Goal: Find contact information: Find contact information

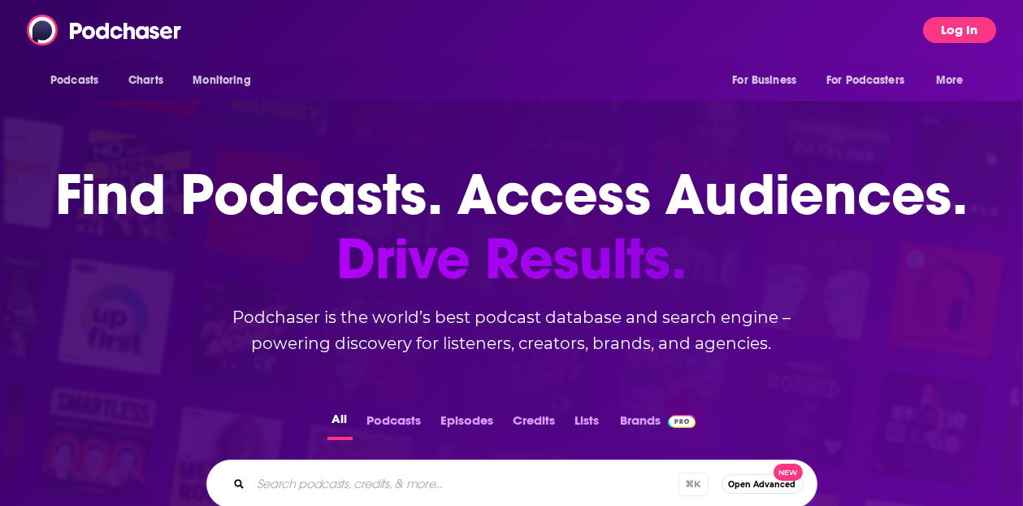
click at [971, 30] on button "Log In" at bounding box center [959, 30] width 73 height 26
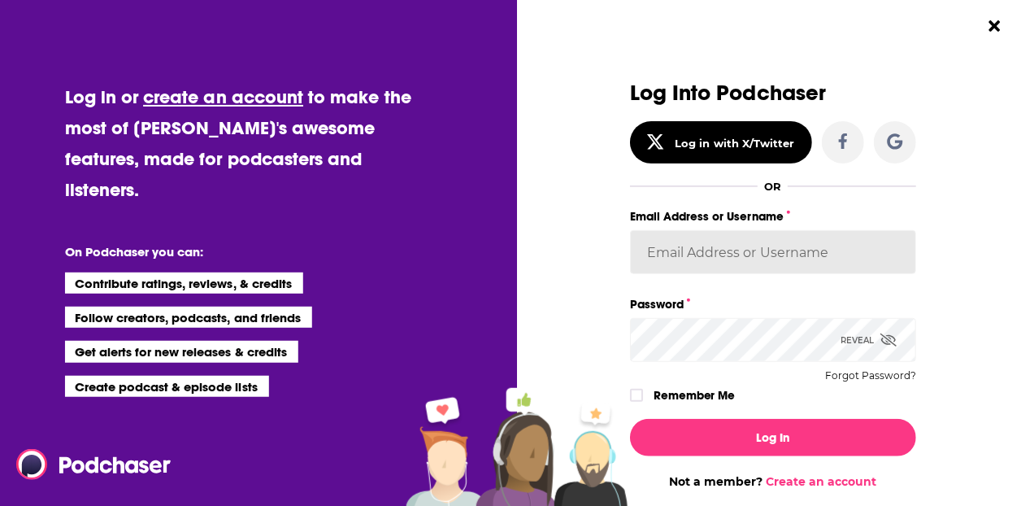
type input "tvdockum"
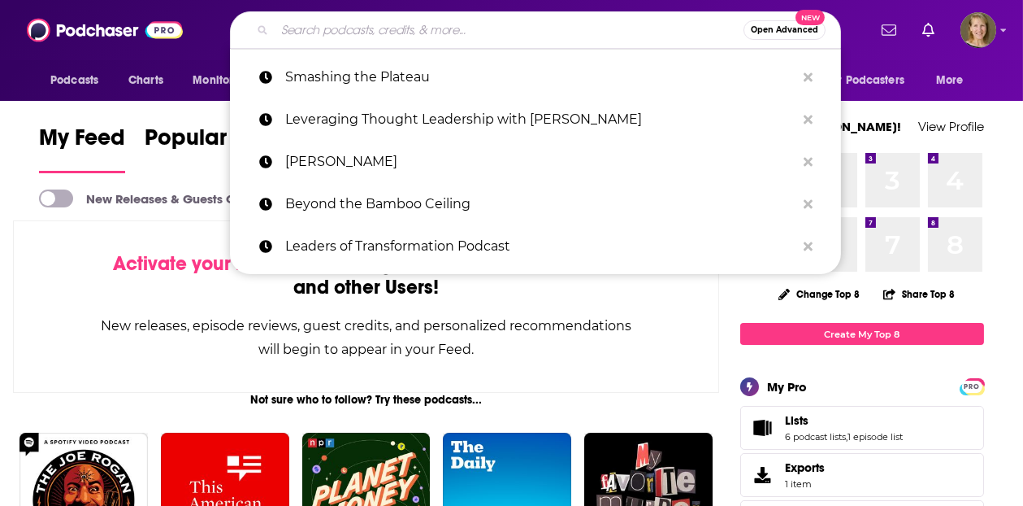
click at [376, 33] on input "Search podcasts, credits, & more..." at bounding box center [509, 30] width 469 height 26
paste input "Be Brave at Work"
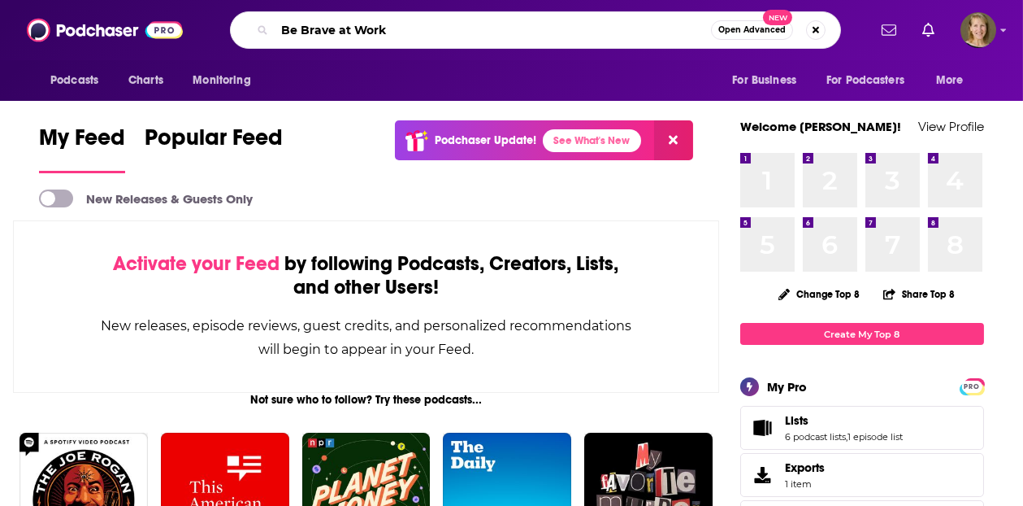
type input "Be Brave at Work"
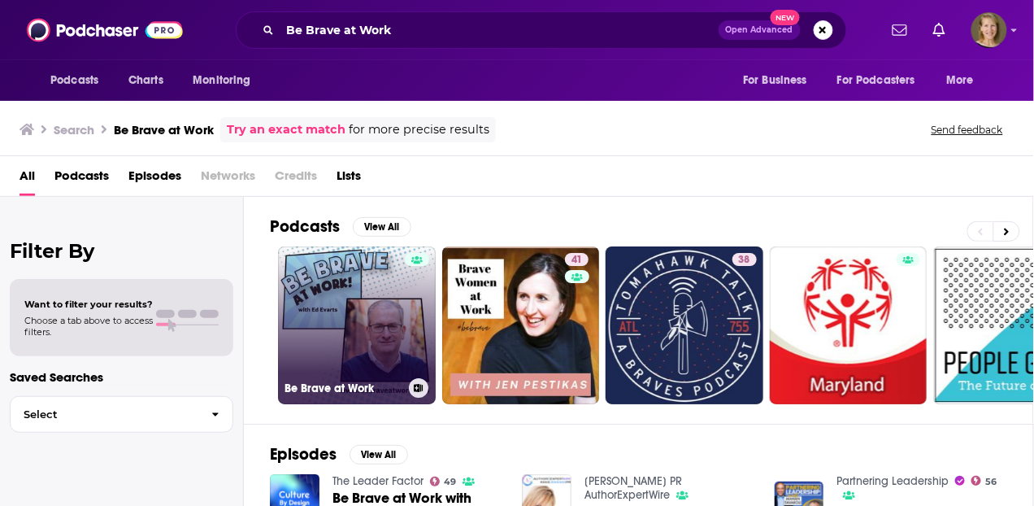
click at [380, 305] on link "Be Brave at Work" at bounding box center [357, 325] width 158 height 158
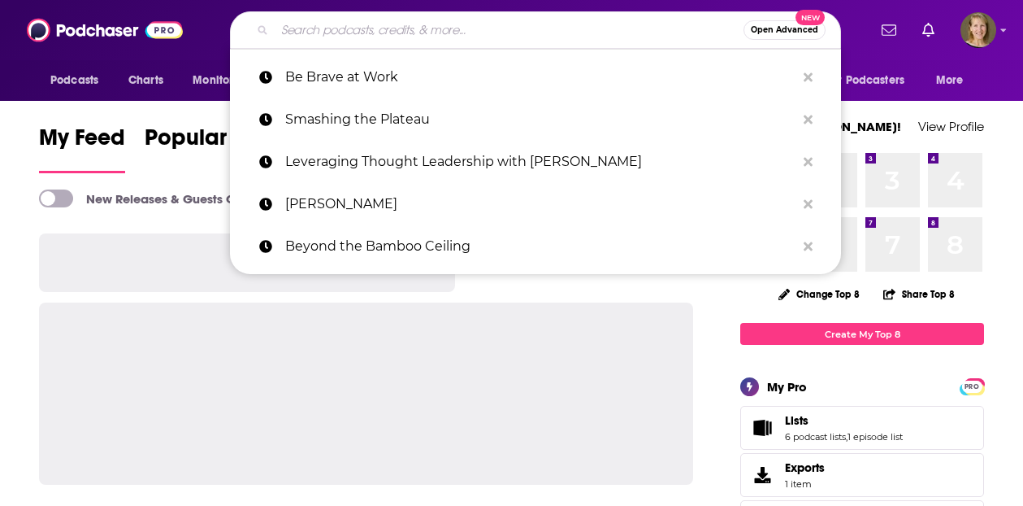
click at [398, 29] on input "Search podcasts, credits, & more..." at bounding box center [509, 30] width 469 height 26
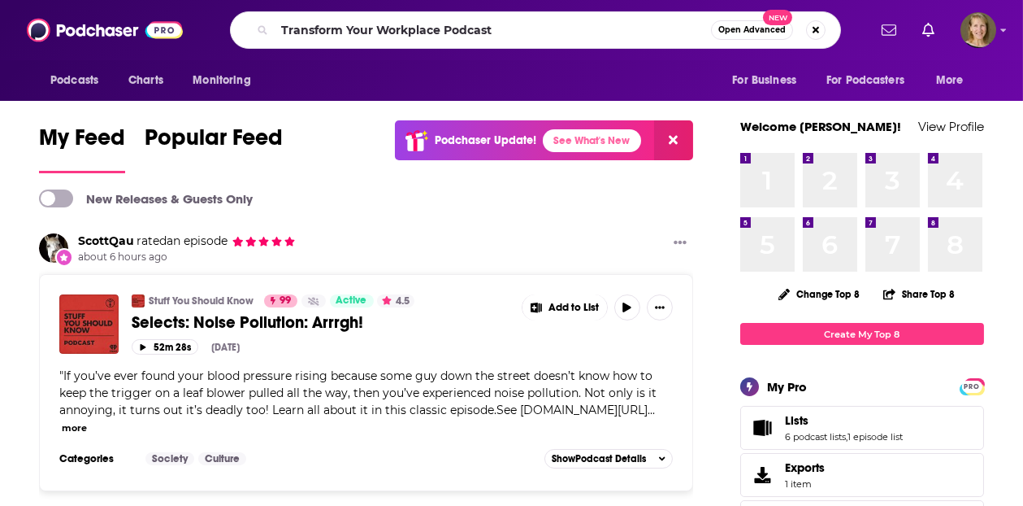
type input "Transform Your Workplace Podcast"
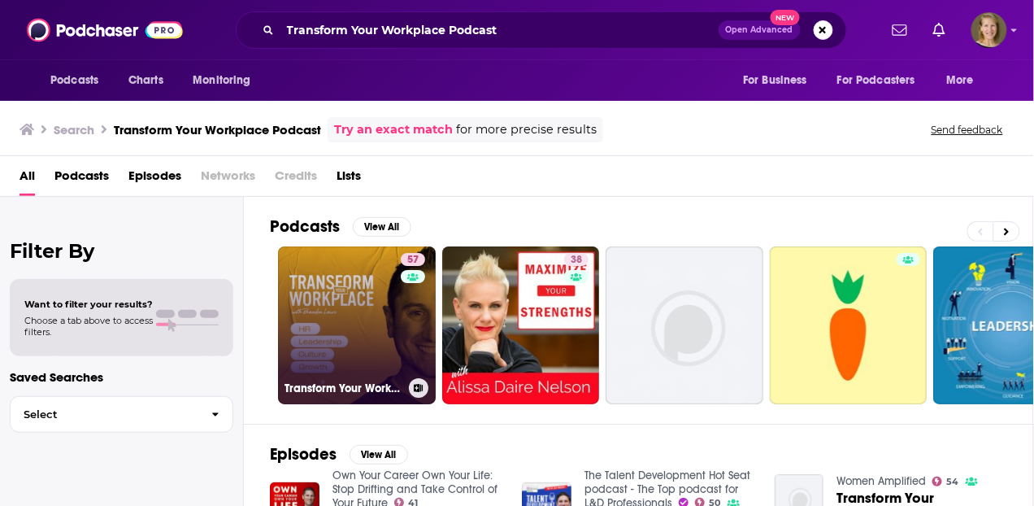
click at [368, 306] on link "57 Transform Your Workplace" at bounding box center [357, 325] width 158 height 158
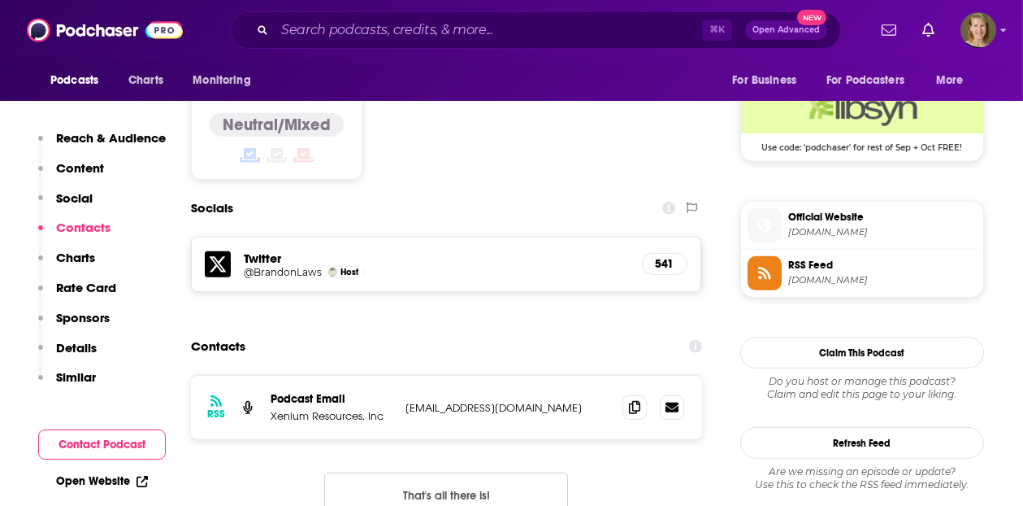
scroll to position [1327, 0]
drag, startPoint x: 509, startPoint y: 334, endPoint x: 402, endPoint y: 332, distance: 106.5
click at [402, 375] on div "RSS Podcast Email Xenium Resources, Inc [EMAIL_ADDRESS][DOMAIN_NAME] [EMAIL_ADD…" at bounding box center [446, 406] width 511 height 63
copy p "[EMAIL_ADDRESS][DOMAIN_NAME]"
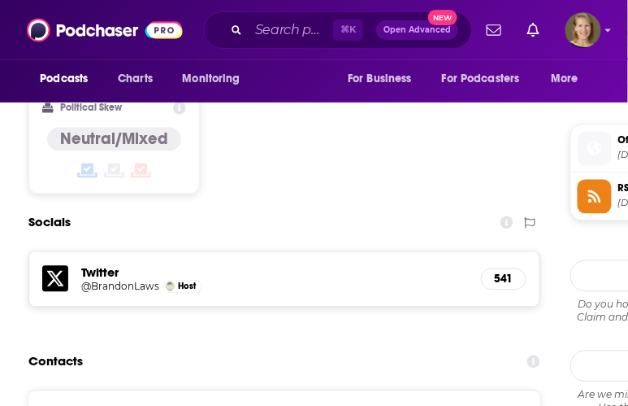
scroll to position [1520, 0]
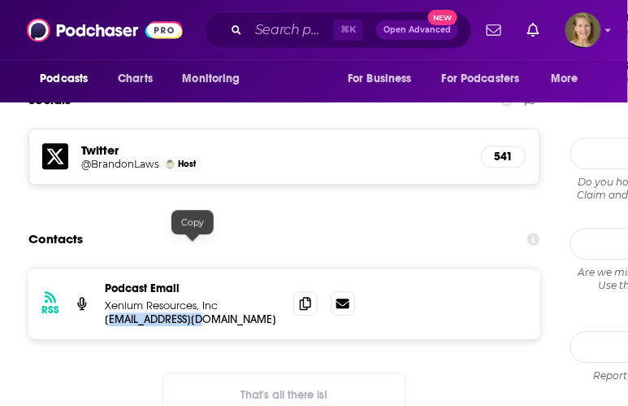
drag, startPoint x: 206, startPoint y: 244, endPoint x: 106, endPoint y: 245, distance: 100.0
click at [106, 312] on p "[EMAIL_ADDRESS][DOMAIN_NAME]" at bounding box center [193, 319] width 176 height 14
click at [226, 312] on p "[EMAIL_ADDRESS][DOMAIN_NAME]" at bounding box center [193, 319] width 176 height 14
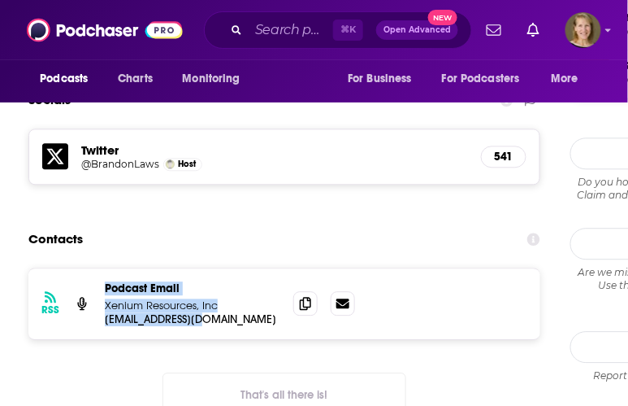
drag, startPoint x: 219, startPoint y: 248, endPoint x: 93, endPoint y: 249, distance: 126.0
click at [93, 268] on div "RSS Podcast Email Xenium Resources, Inc [EMAIL_ADDRESS][DOMAIN_NAME] [EMAIL_ADD…" at bounding box center [284, 303] width 512 height 71
drag, startPoint x: 93, startPoint y: 249, endPoint x: 131, endPoint y: 245, distance: 38.4
click at [131, 268] on div "RSS Podcast Email Xenium Resources, Inc [EMAIL_ADDRESS][DOMAIN_NAME] [EMAIL_ADD…" at bounding box center [284, 303] width 512 height 71
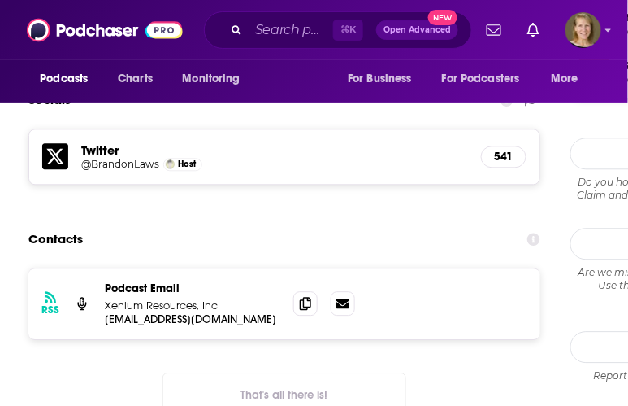
click at [137, 268] on div "RSS Podcast Email Xenium Resources, Inc [EMAIL_ADDRESS][DOMAIN_NAME] [EMAIL_ADD…" at bounding box center [284, 303] width 512 height 71
drag, startPoint x: 206, startPoint y: 246, endPoint x: 106, endPoint y: 245, distance: 100.8
click at [106, 312] on p "[EMAIL_ADDRESS][DOMAIN_NAME]" at bounding box center [193, 319] width 176 height 14
copy p "[EMAIL_ADDRESS][DOMAIN_NAME]"
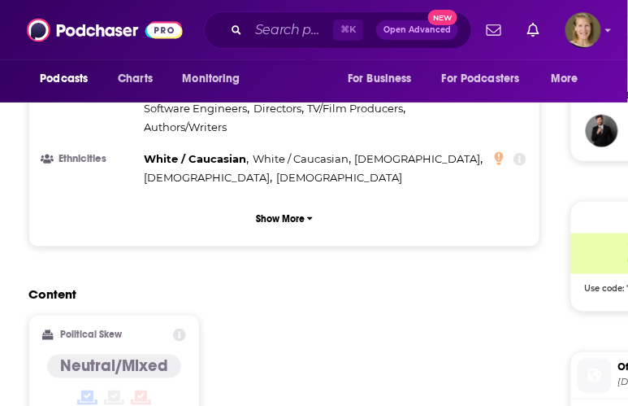
scroll to position [1170, 0]
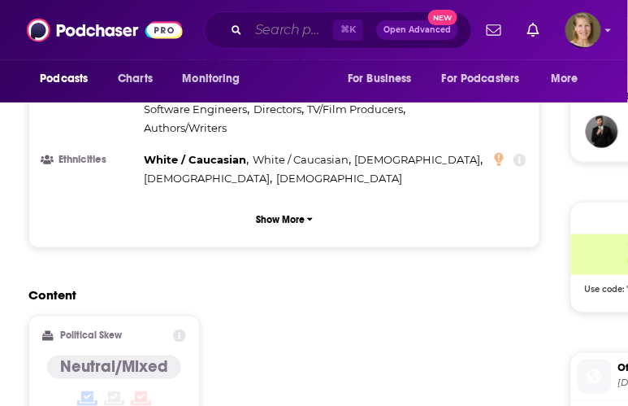
click at [269, 33] on input "Search podcasts, credits, & more..." at bounding box center [291, 30] width 85 height 26
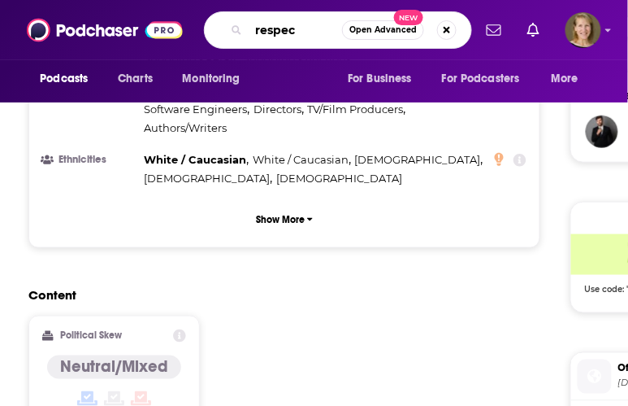
type input "respect"
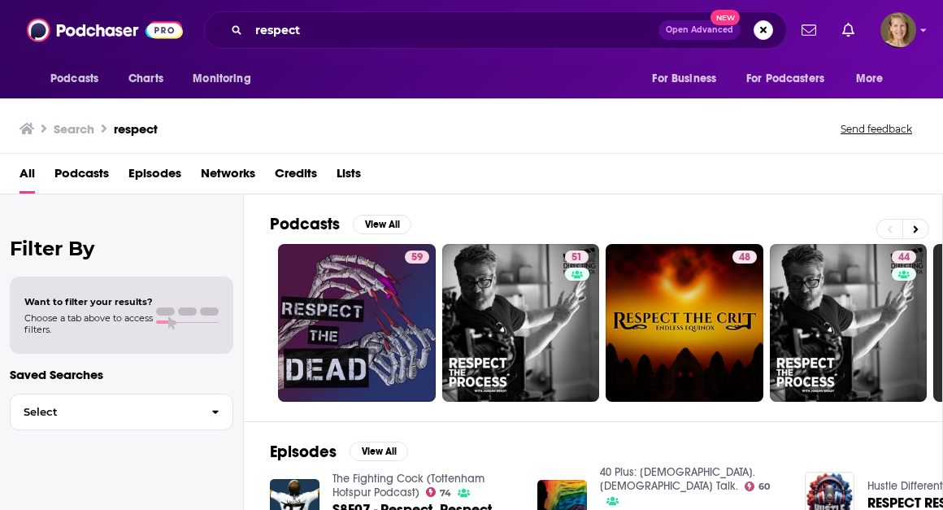
click at [80, 171] on span "Podcasts" at bounding box center [81, 176] width 54 height 33
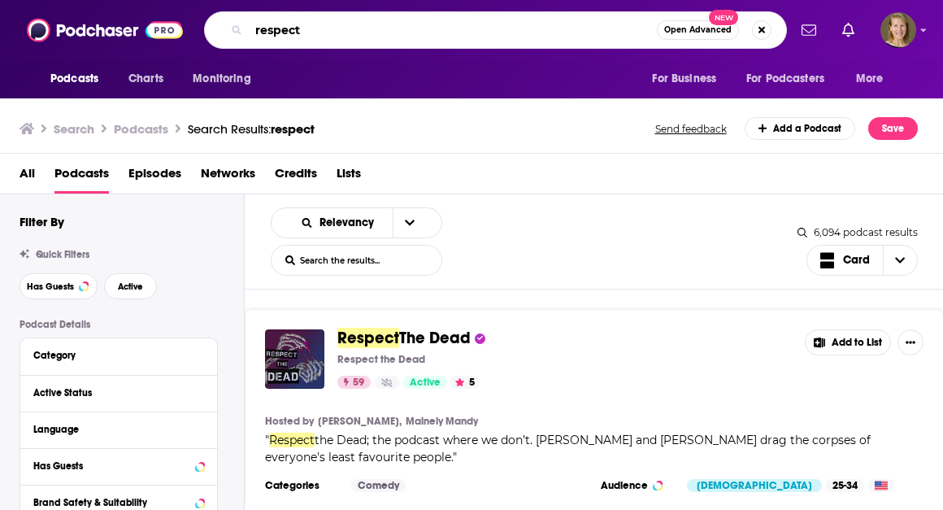
drag, startPoint x: 306, startPoint y: 29, endPoint x: 247, endPoint y: 28, distance: 59.3
click at [247, 28] on div "respect Open Advanced New" at bounding box center [495, 29] width 583 height 37
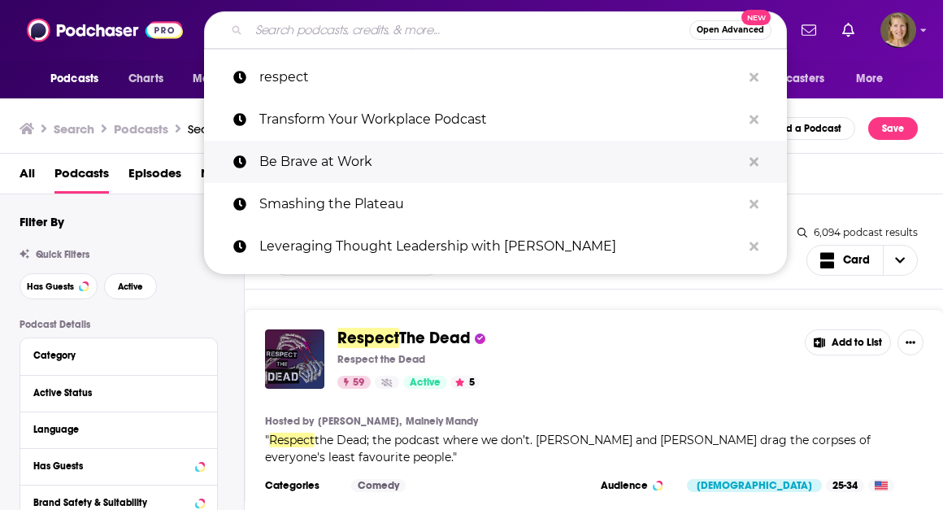
click at [302, 151] on p "Be Brave at Work" at bounding box center [500, 162] width 482 height 42
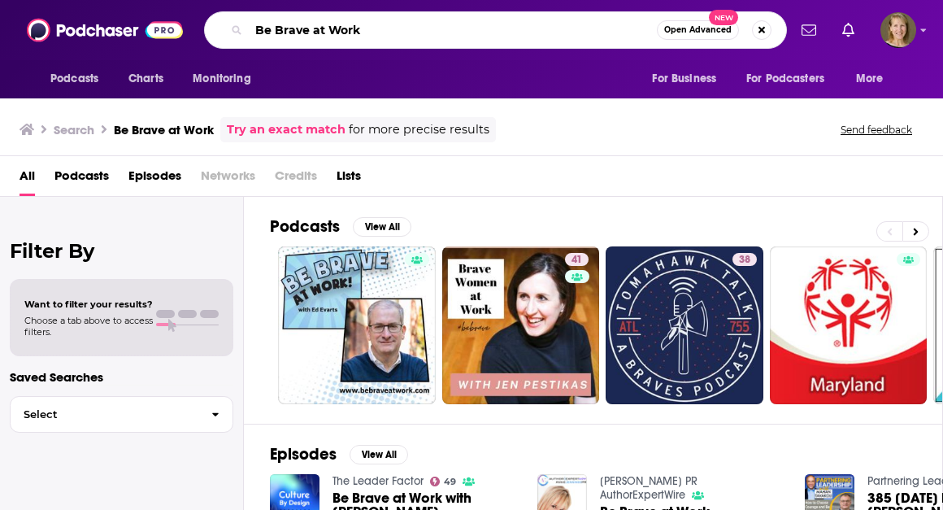
drag, startPoint x: 367, startPoint y: 28, endPoint x: 234, endPoint y: 22, distance: 133.5
click at [234, 22] on div "Be Brave at Work Open Advanced New" at bounding box center [495, 29] width 583 height 37
type input "self-respect"
